Goal: Task Accomplishment & Management: Use online tool/utility

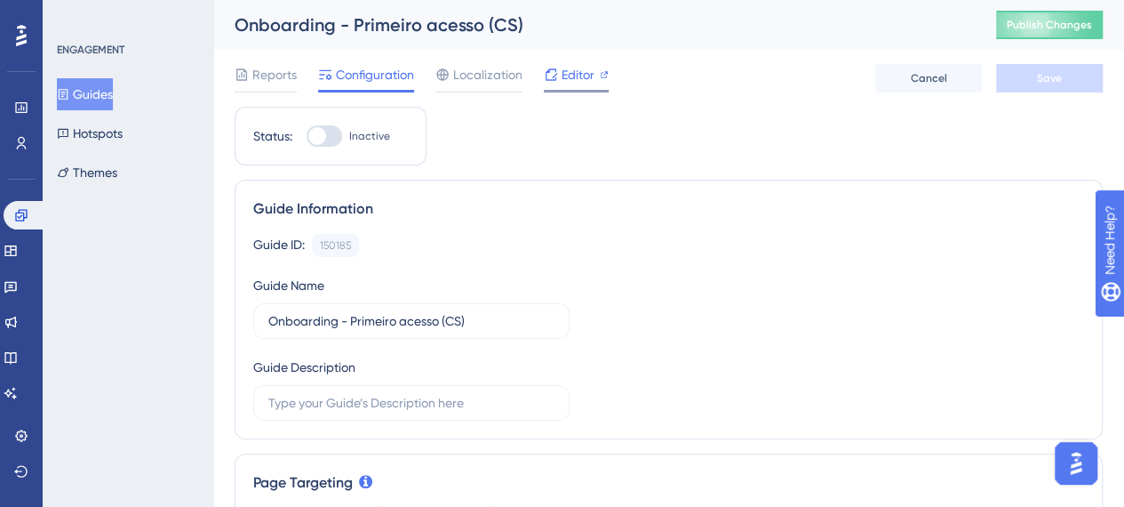
click at [565, 76] on span "Editor" at bounding box center [578, 74] width 33 height 21
click at [85, 86] on button "Guides" at bounding box center [85, 94] width 56 height 32
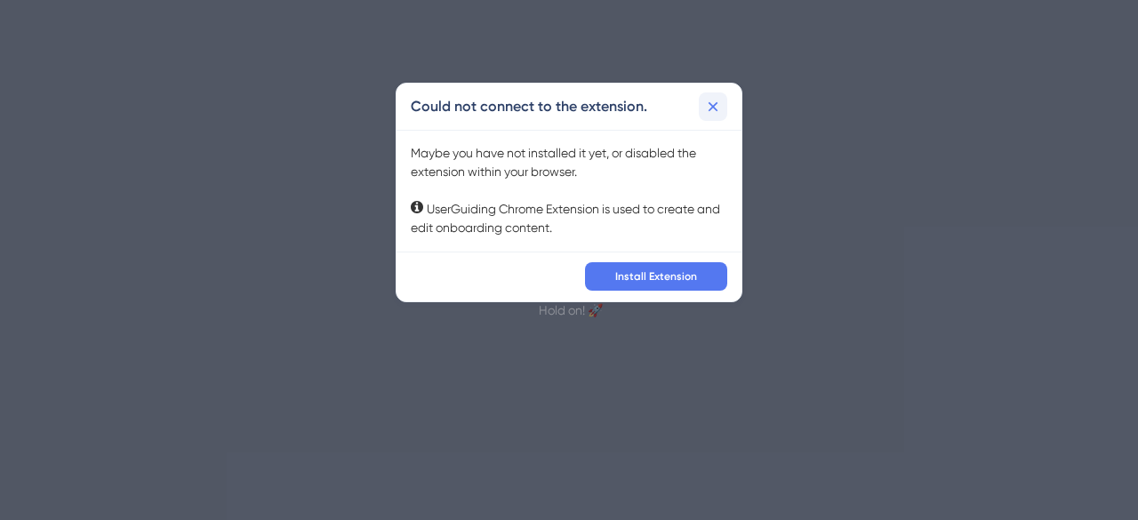
click at [713, 104] on icon at bounding box center [713, 107] width 18 height 18
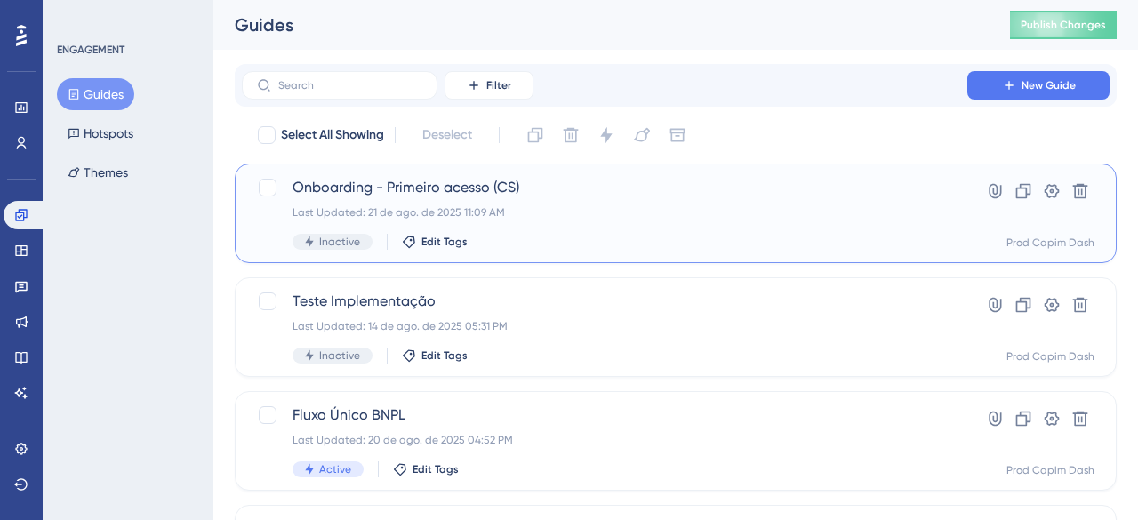
click at [464, 191] on span "Onboarding - Primeiro acesso (CS)" at bounding box center [604, 187] width 624 height 21
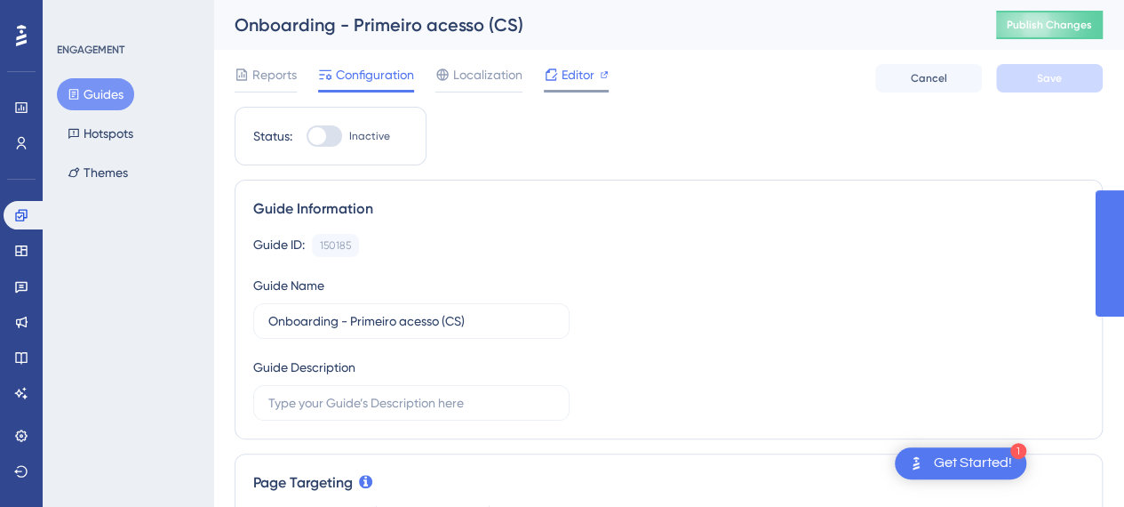
click at [569, 67] on span "Editor" at bounding box center [578, 74] width 33 height 21
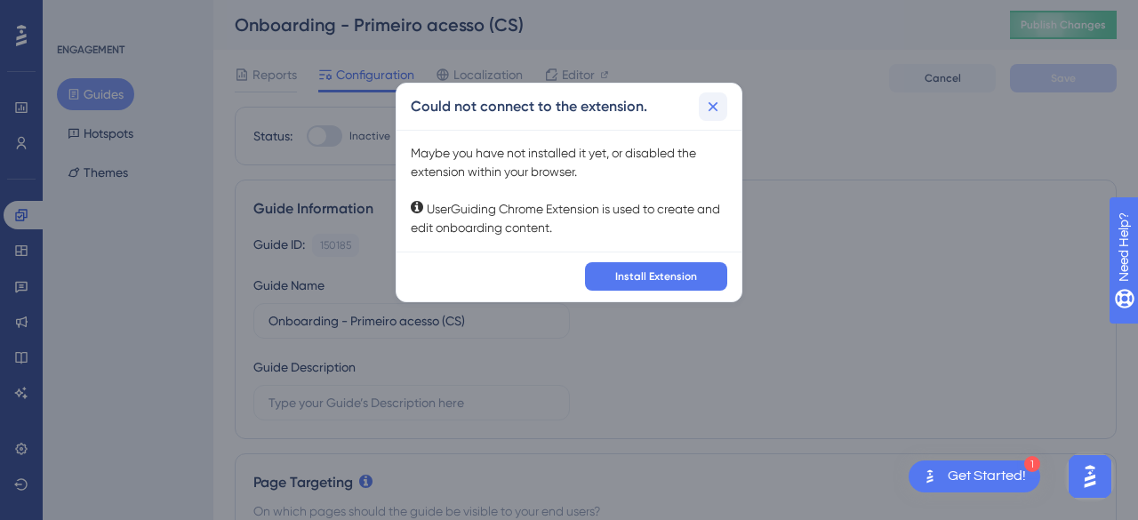
click at [720, 107] on icon at bounding box center [713, 107] width 18 height 18
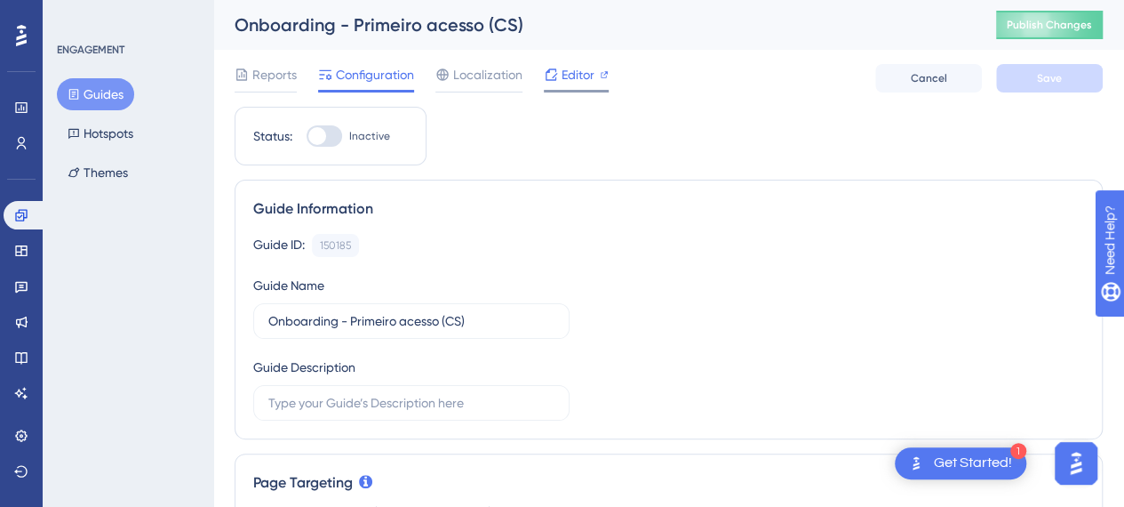
click at [562, 74] on span "Editor" at bounding box center [578, 74] width 33 height 21
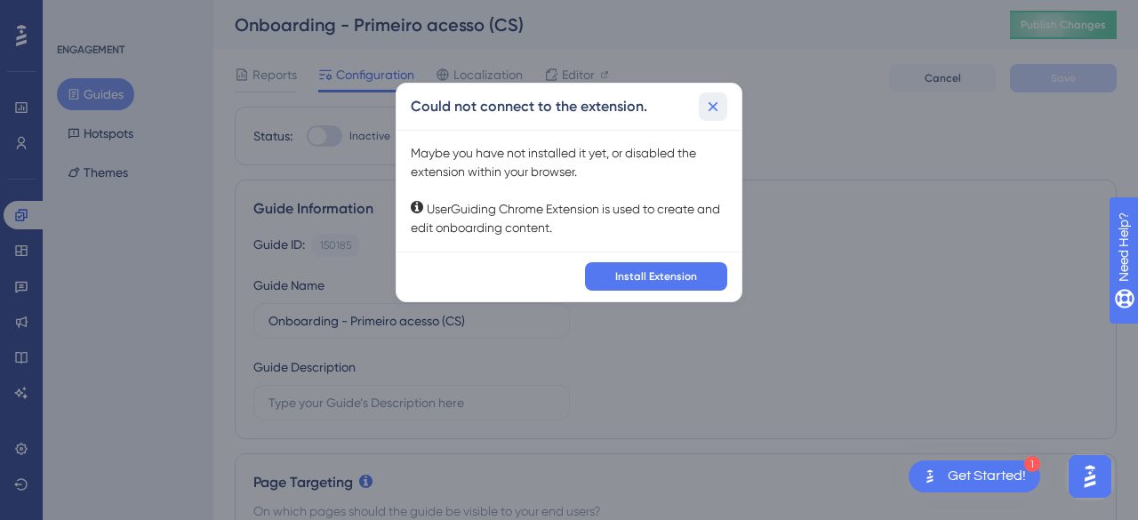
click at [718, 102] on icon at bounding box center [713, 107] width 18 height 18
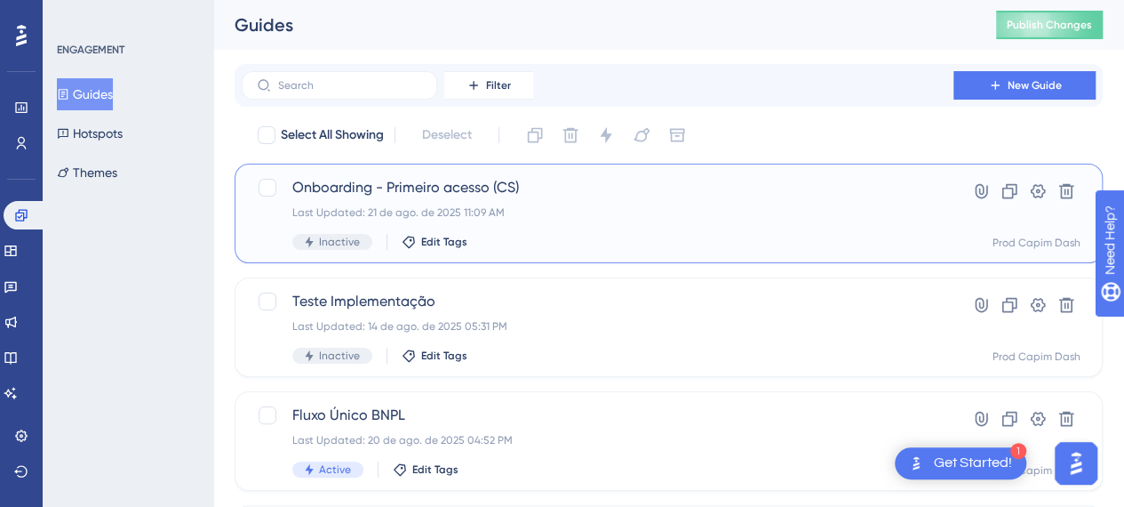
click at [424, 186] on span "Onboarding - Primeiro acesso (CS)" at bounding box center [597, 187] width 611 height 21
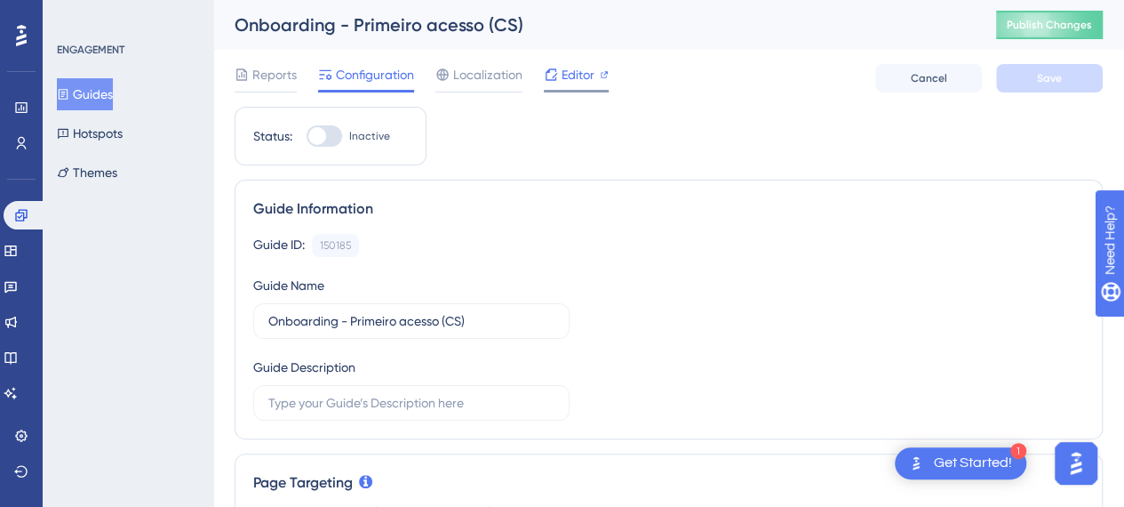
click at [579, 76] on span "Editor" at bounding box center [578, 74] width 33 height 21
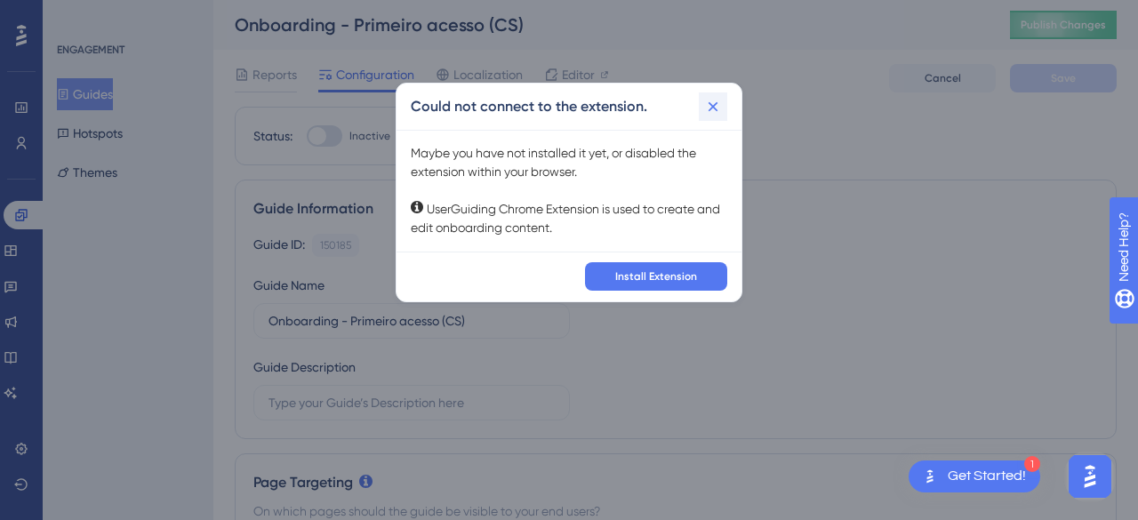
click at [711, 100] on icon at bounding box center [713, 107] width 18 height 18
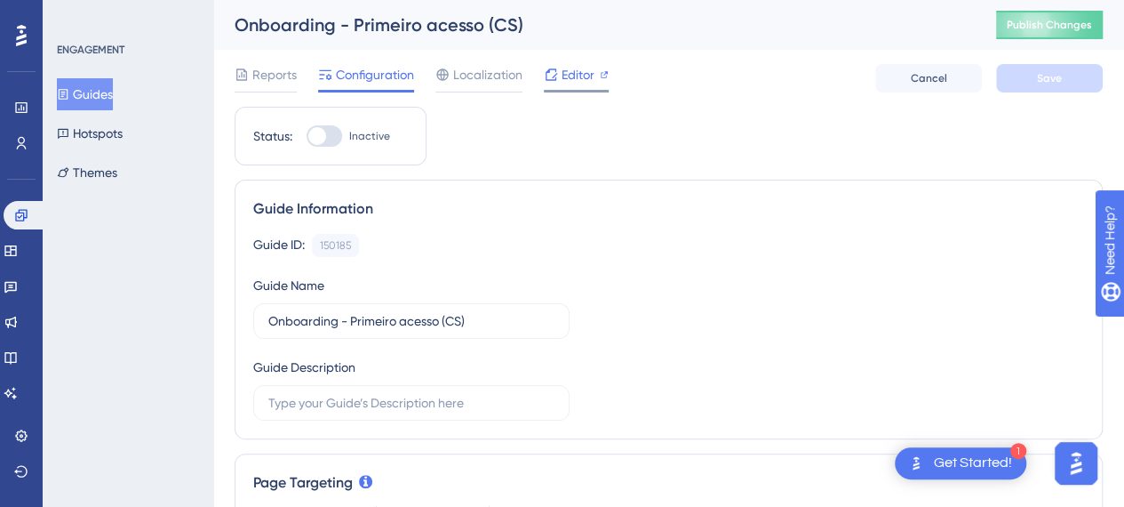
click at [579, 80] on span "Editor" at bounding box center [578, 74] width 33 height 21
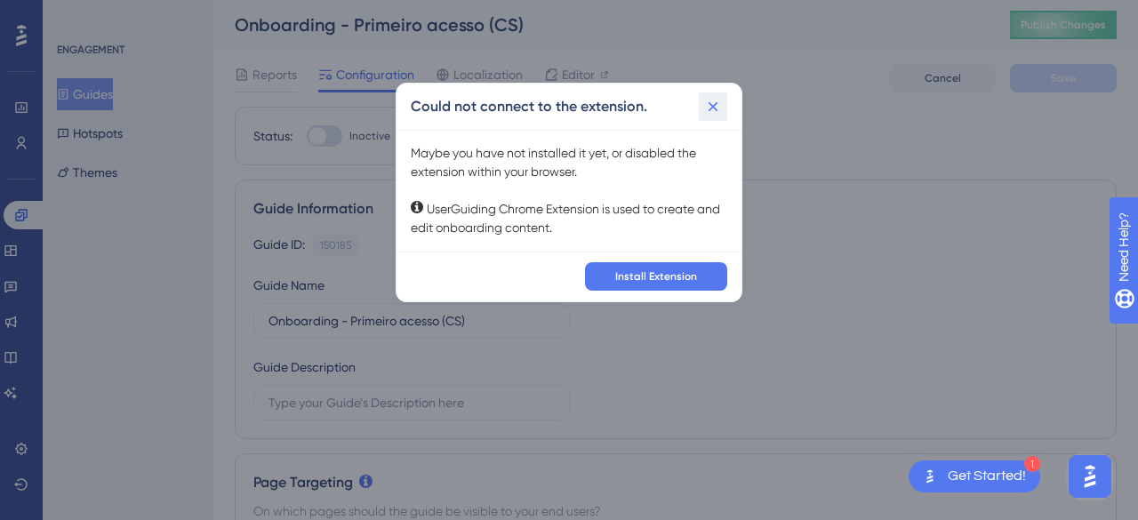
click at [720, 104] on icon at bounding box center [713, 107] width 18 height 18
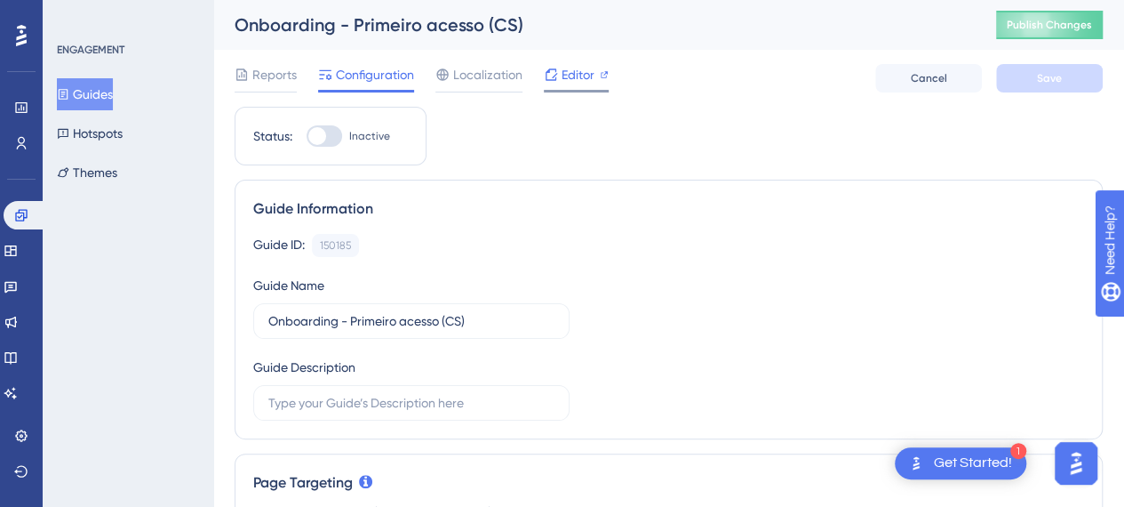
click at [574, 77] on span "Editor" at bounding box center [578, 74] width 33 height 21
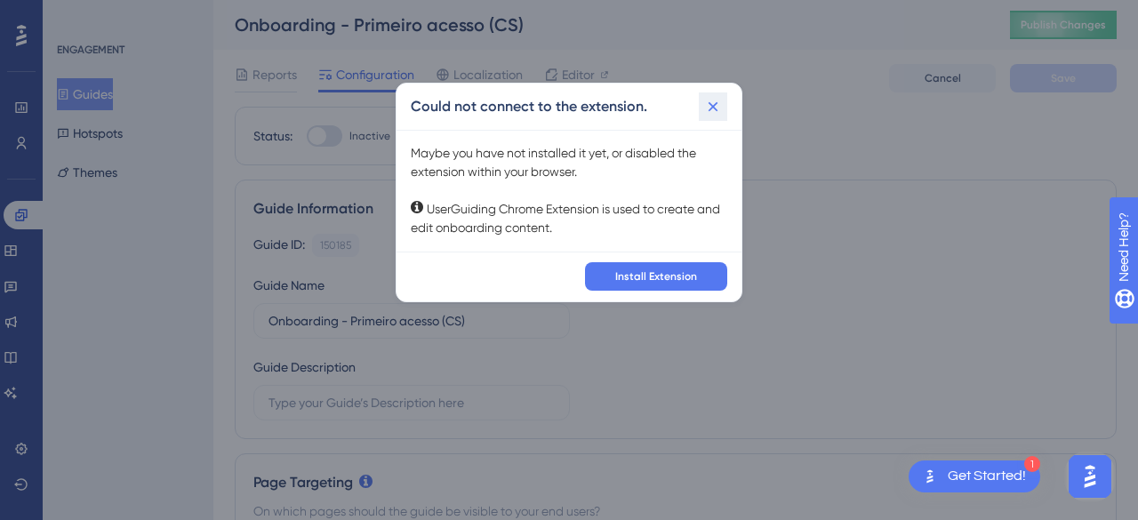
click at [715, 106] on icon at bounding box center [713, 107] width 18 height 18
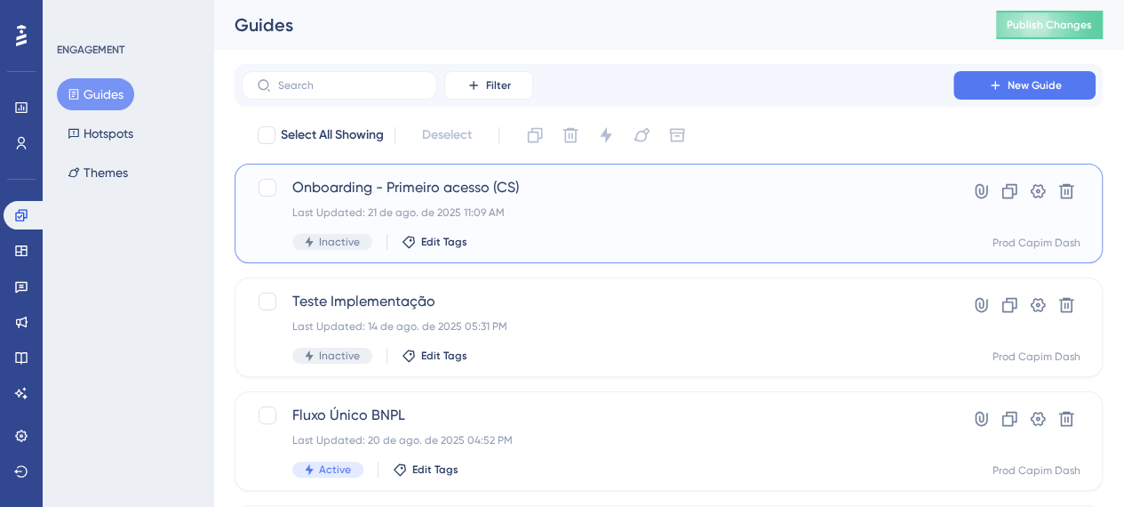
click at [443, 182] on span "Onboarding - Primeiro acesso (CS)" at bounding box center [597, 187] width 611 height 21
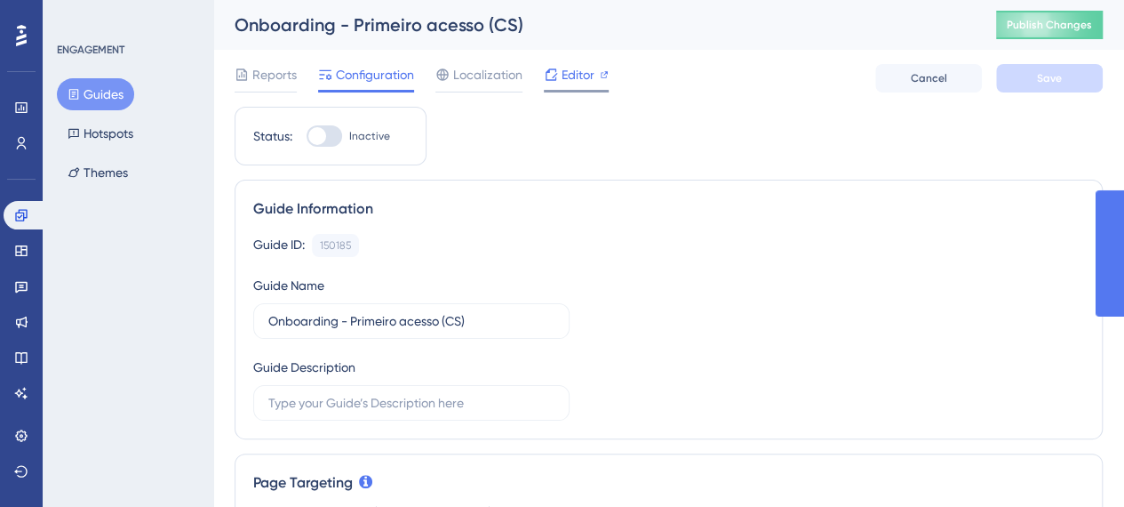
click at [565, 72] on span "Editor" at bounding box center [578, 74] width 33 height 21
